Goal: Task Accomplishment & Management: Manage account settings

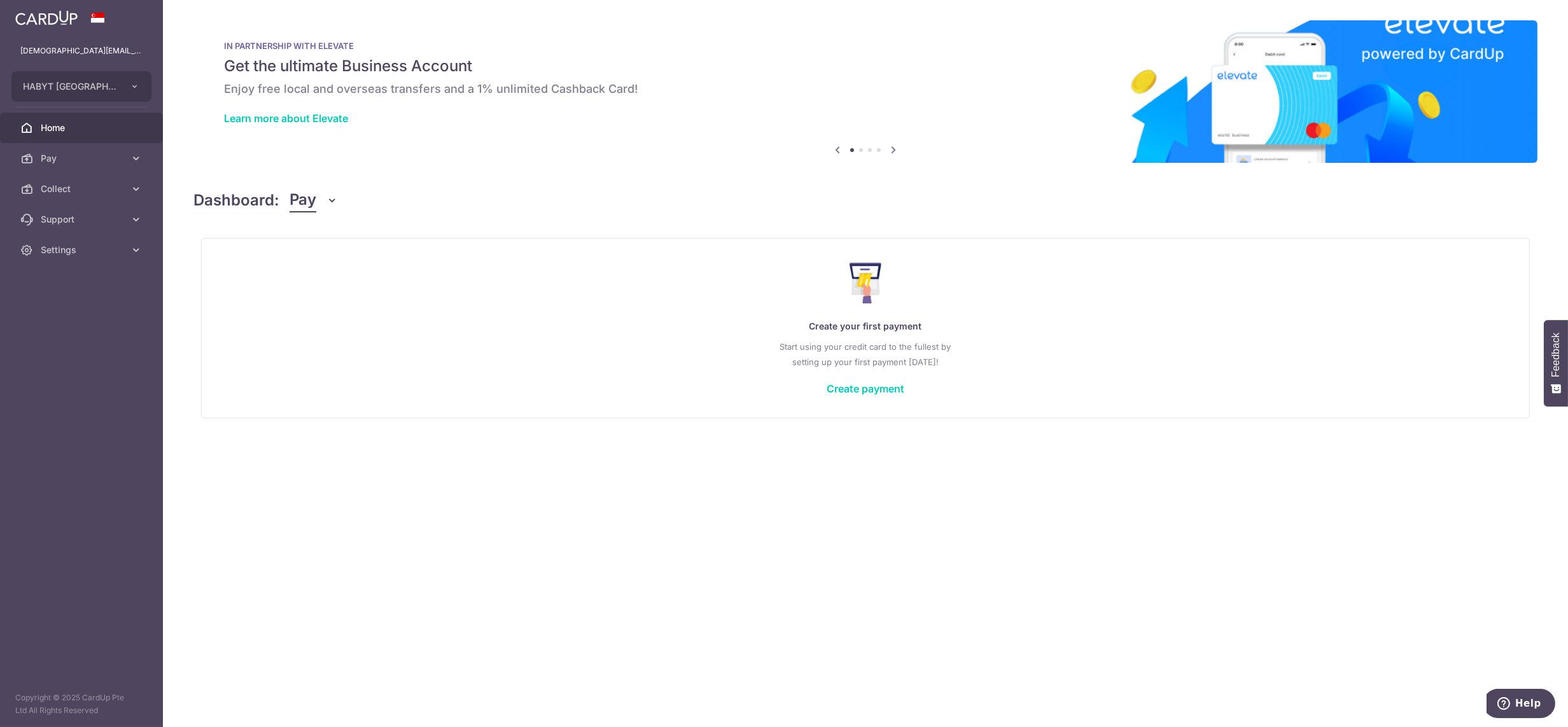
drag, startPoint x: 75, startPoint y: 183, endPoint x: 80, endPoint y: 210, distance: 27.5
click at [74, 183] on span "Collect" at bounding box center [82, 189] width 84 height 12
click at [73, 220] on span "Dashboard" at bounding box center [82, 219] width 84 height 12
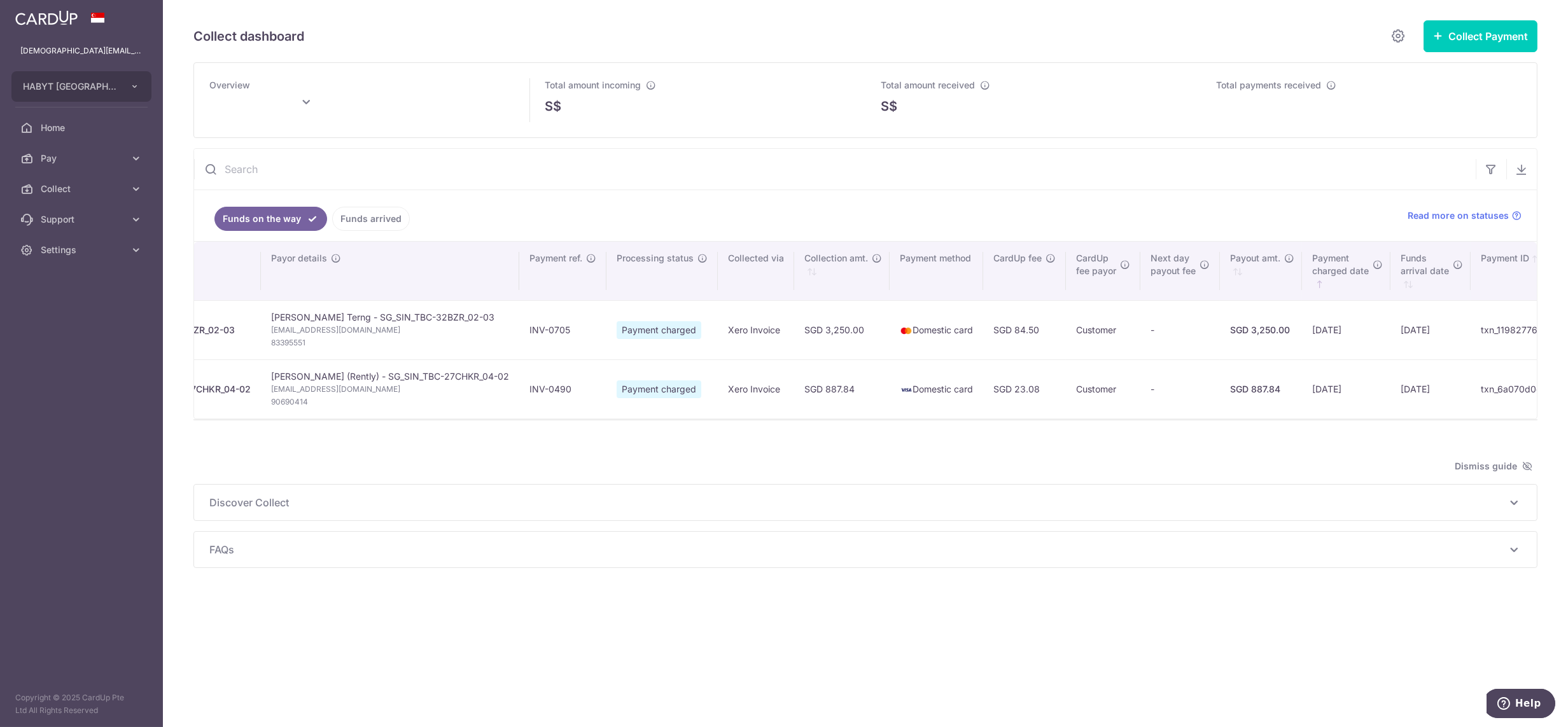
scroll to position [0, 203]
type input "September 2025"
click at [61, 248] on span "Settings" at bounding box center [82, 249] width 84 height 12
click at [56, 301] on link "Logout" at bounding box center [81, 311] width 163 height 31
